Goal: Task Accomplishment & Management: Manage account settings

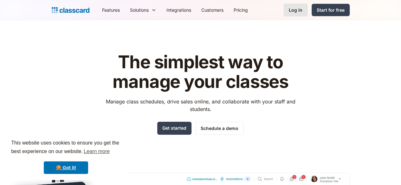
click at [308, 5] on link "Log in" at bounding box center [295, 9] width 24 height 13
click at [308, 14] on link "Log in" at bounding box center [295, 9] width 24 height 13
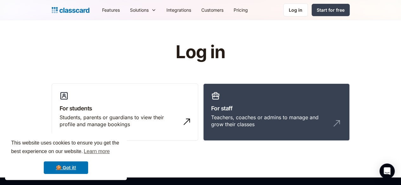
drag, startPoint x: 167, startPoint y: 109, endPoint x: 132, endPoint y: 60, distance: 60.5
click at [132, 60] on h1 "Log in" at bounding box center [200, 52] width 201 height 20
click at [123, 116] on div "Students, parents or guardians to view their profile and manage bookings" at bounding box center [119, 121] width 118 height 14
